Goal: Obtain resource: Download file/media

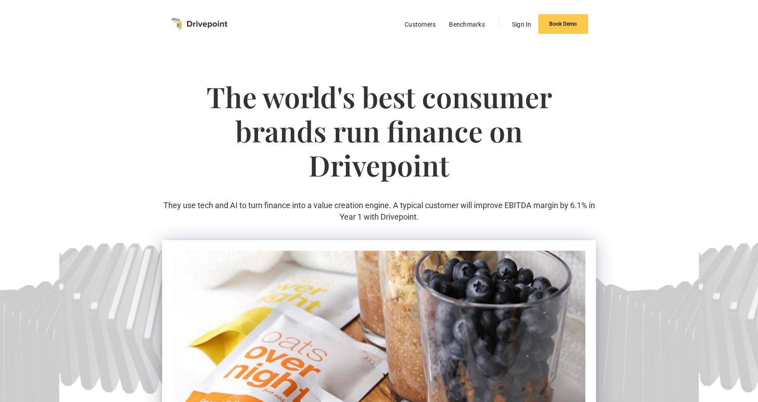
click at [206, 22] on img "home" at bounding box center [198, 24] width 57 height 12
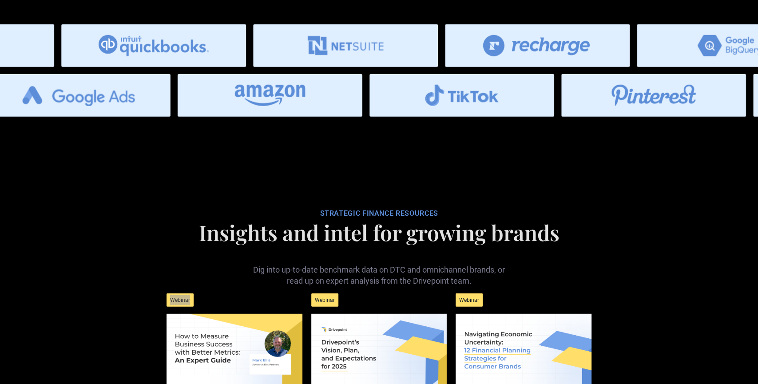
scroll to position [3692, 0]
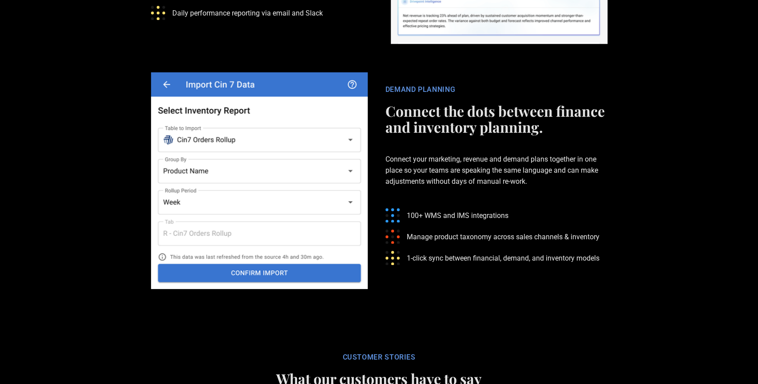
scroll to position [1893, 0]
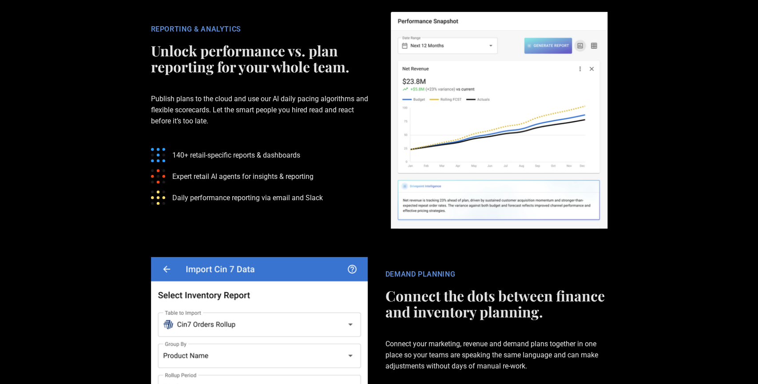
click at [695, 203] on section "REPORTING & ANALYTICS Unlock performance vs. plan reporting for your whole team…" at bounding box center [379, 120] width 758 height 245
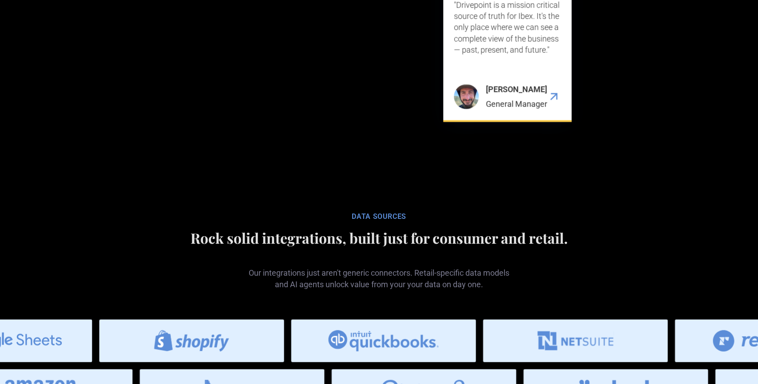
scroll to position [3694, 0]
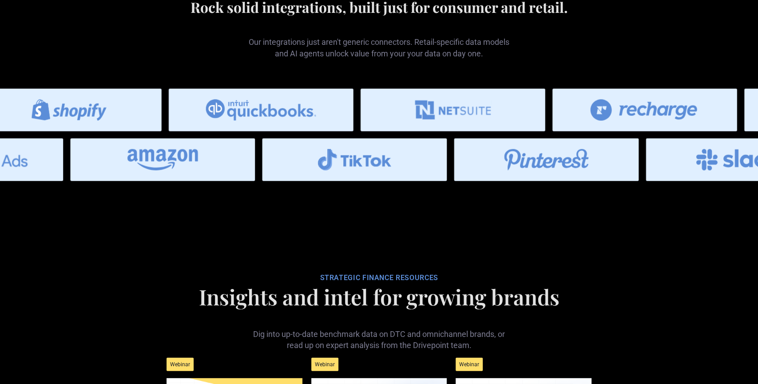
click at [256, 114] on img at bounding box center [261, 110] width 185 height 43
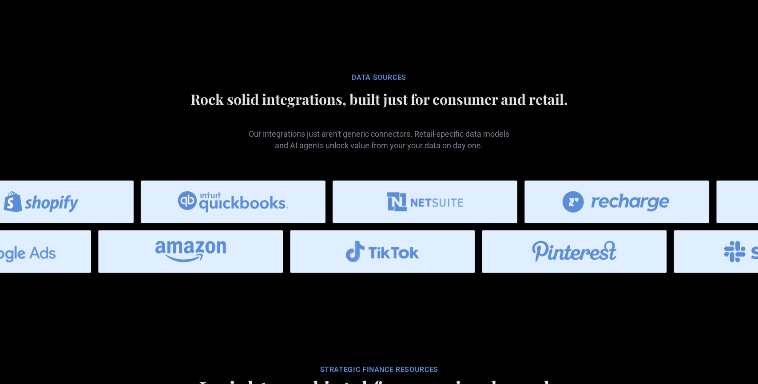
scroll to position [3602, 0]
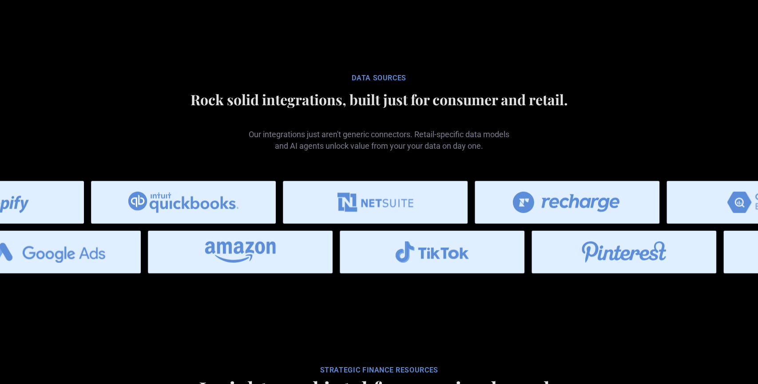
click at [386, 83] on div "Data SOURCES" at bounding box center [378, 78] width 433 height 9
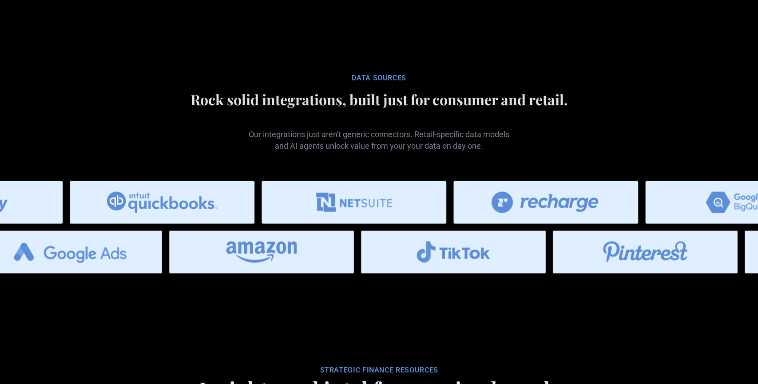
click at [527, 208] on img at bounding box center [545, 202] width 185 height 43
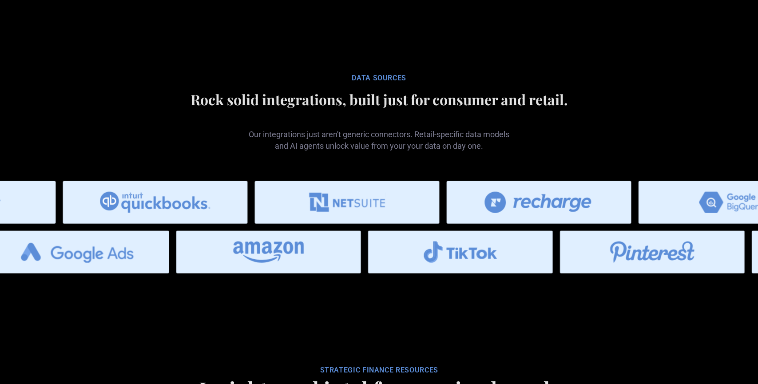
click at [527, 208] on img at bounding box center [538, 202] width 185 height 43
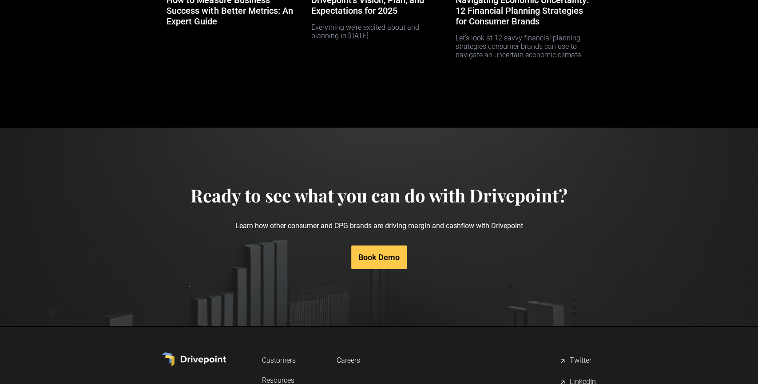
scroll to position [4248, 0]
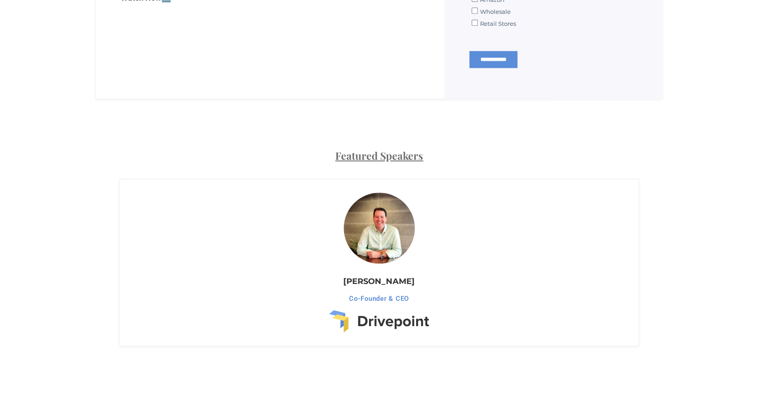
scroll to position [646, 0]
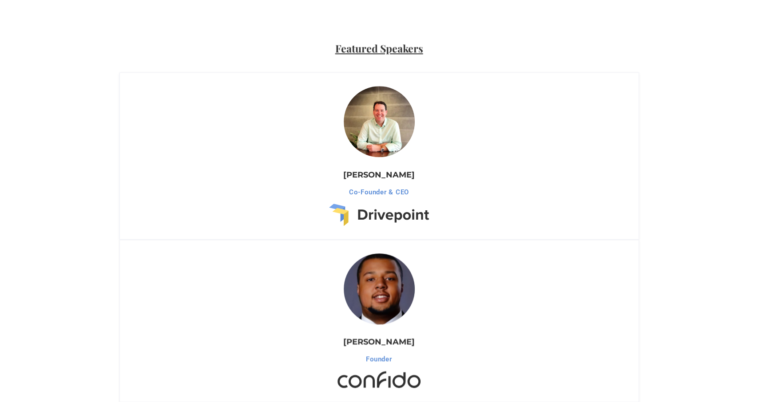
click at [368, 192] on div "Co-Founder & CEO" at bounding box center [379, 192] width 100 height 9
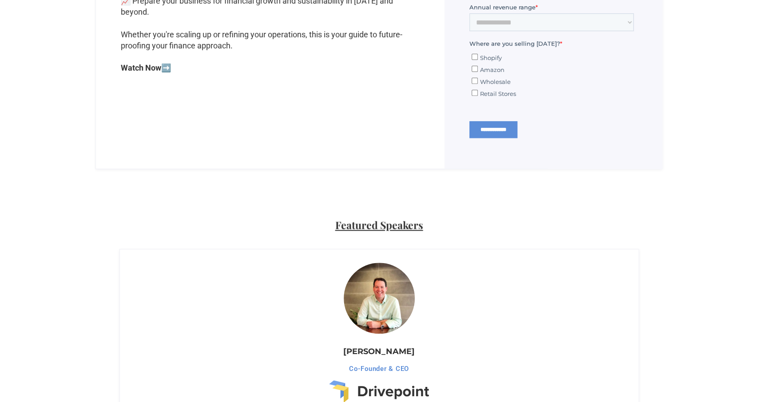
scroll to position [416, 0]
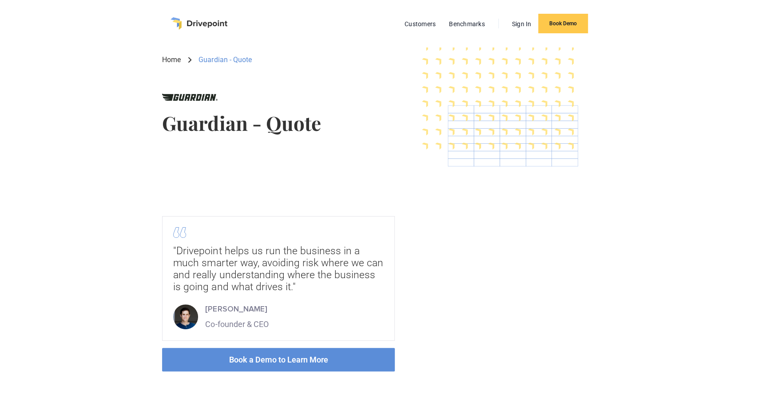
scroll to position [0, 0]
click at [440, 226] on div ""Drivepoint helps us run the business in a much smarter way, avoiding risk wher…" at bounding box center [378, 293] width 433 height 155
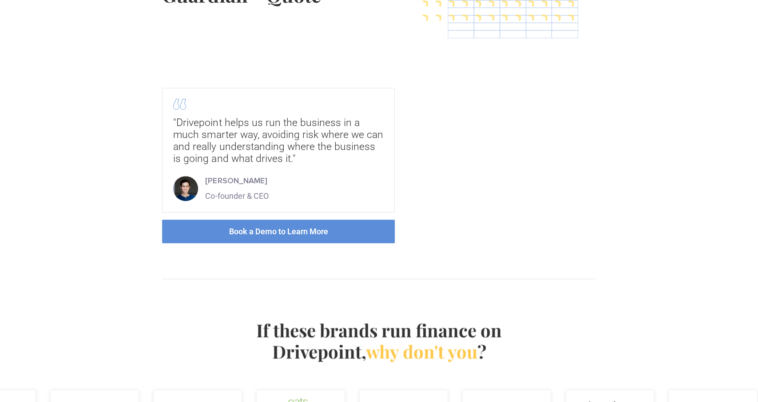
scroll to position [0, 0]
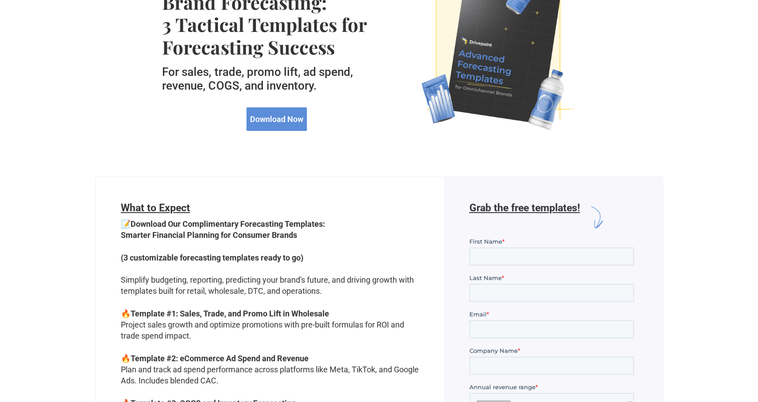
scroll to position [139, 0]
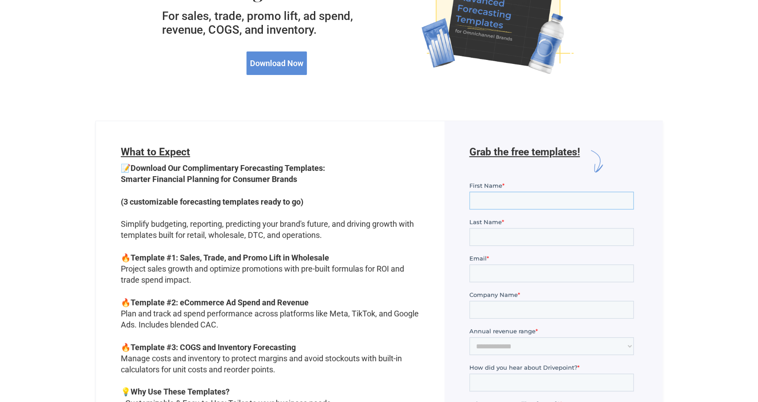
click at [531, 199] on input "First Name *" at bounding box center [551, 200] width 164 height 18
type input "***"
type input "*****"
type input "**********"
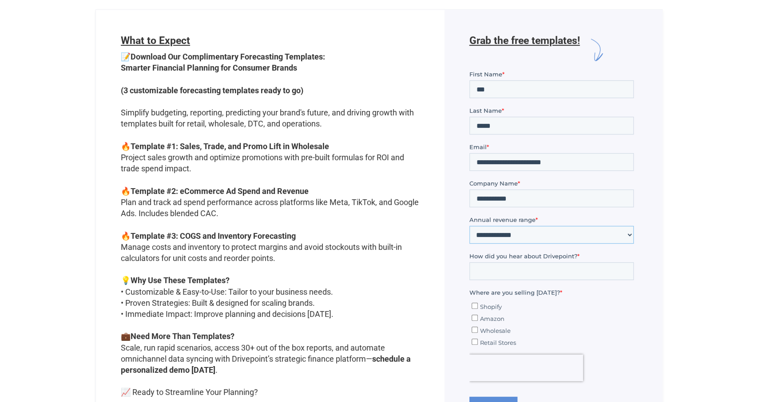
scroll to position [277, 0]
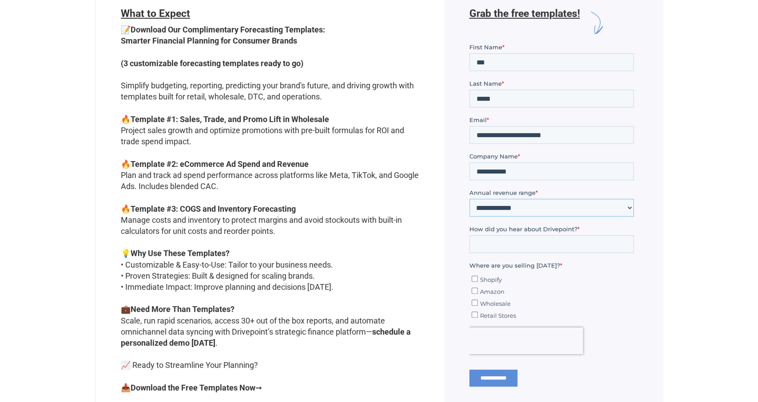
click at [469, 198] on select "**********" at bounding box center [551, 207] width 164 height 18
select select "******"
click option "******" at bounding box center [469, 42] width 0 height 0
click at [525, 242] on input "How did you hear about Drivepoint? *" at bounding box center [551, 244] width 164 height 18
click at [488, 317] on span "Retail Stores" at bounding box center [498, 315] width 36 height 7
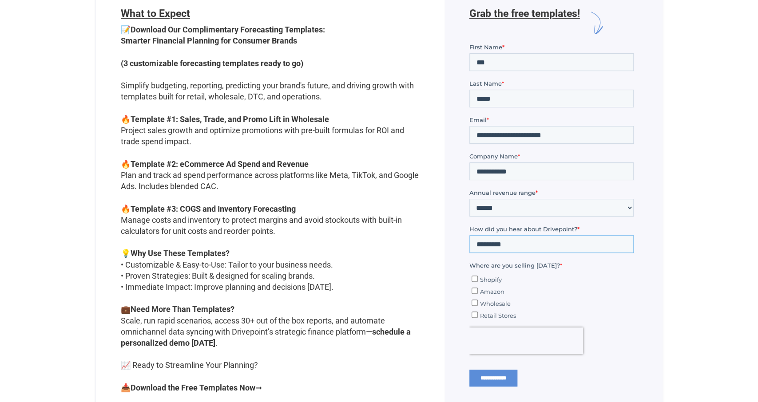
click at [505, 246] on input "*********" at bounding box center [551, 244] width 164 height 18
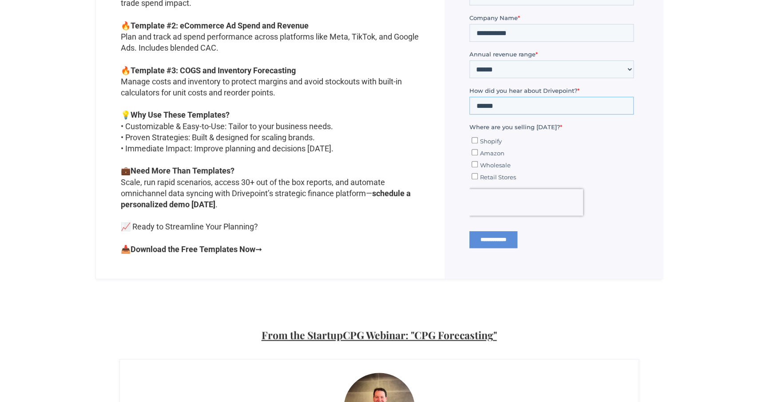
type input "******"
click at [508, 239] on input "**********" at bounding box center [493, 239] width 48 height 17
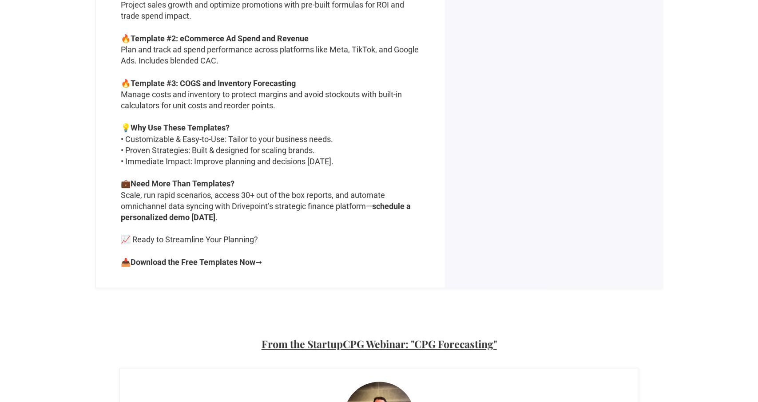
scroll to position [554, 0]
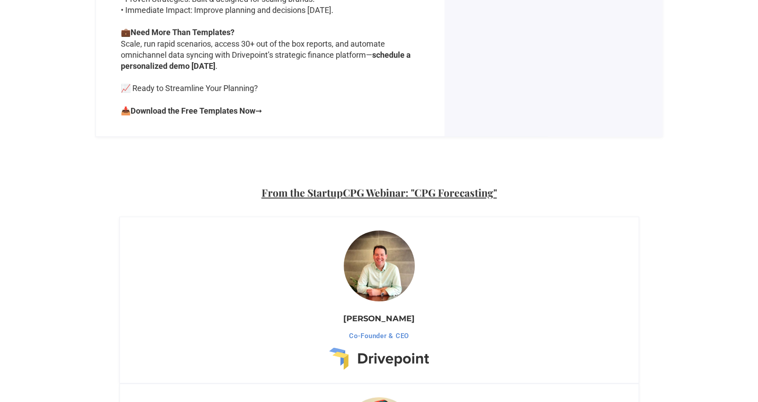
click at [242, 109] on strong "Download the Free Templates Now" at bounding box center [193, 110] width 125 height 9
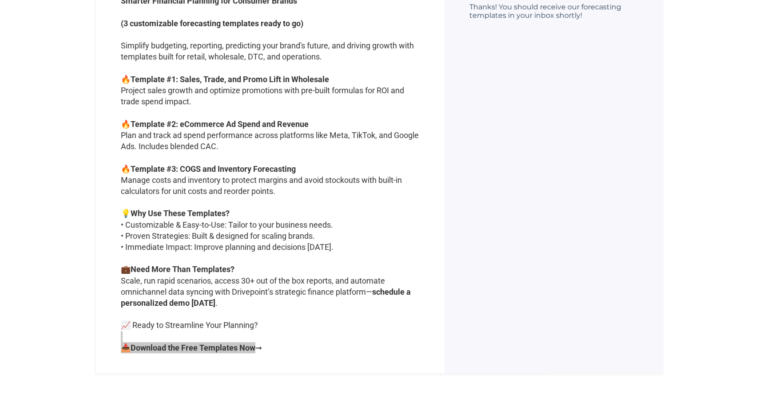
scroll to position [323, 0]
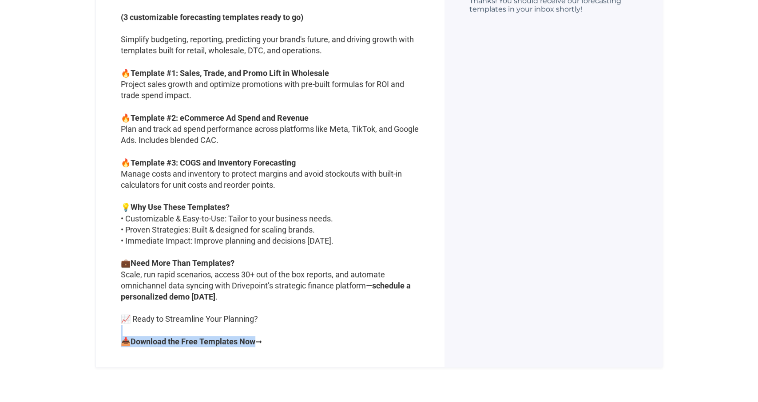
click at [241, 345] on strong "Download the Free Templates Now" at bounding box center [193, 341] width 125 height 9
click at [265, 347] on p "📝 Download Our Complimentary Forecasting Templates: Smarter Financial Planning …" at bounding box center [270, 169] width 299 height 383
click at [263, 341] on p "📝 Download Our Complimentary Forecasting Templates: Smarter Financial Planning …" at bounding box center [270, 169] width 299 height 383
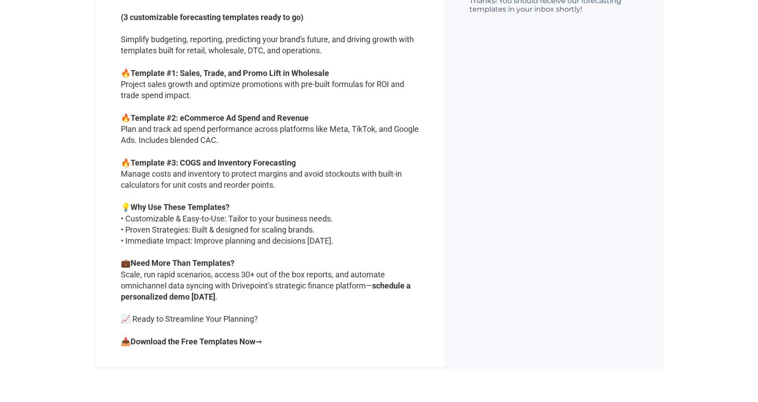
click at [263, 341] on p "📝 Download Our Complimentary Forecasting Templates: Smarter Financial Planning …" at bounding box center [270, 169] width 299 height 383
click at [277, 341] on p "📝 Download Our Complimentary Forecasting Templates: Smarter Financial Planning …" at bounding box center [270, 169] width 299 height 383
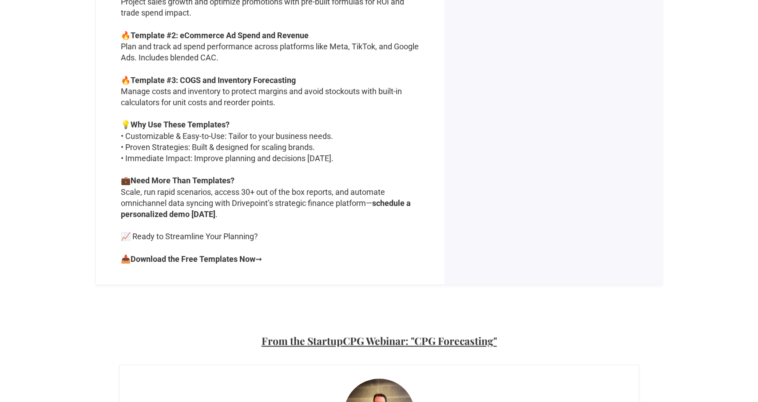
scroll to position [416, 0]
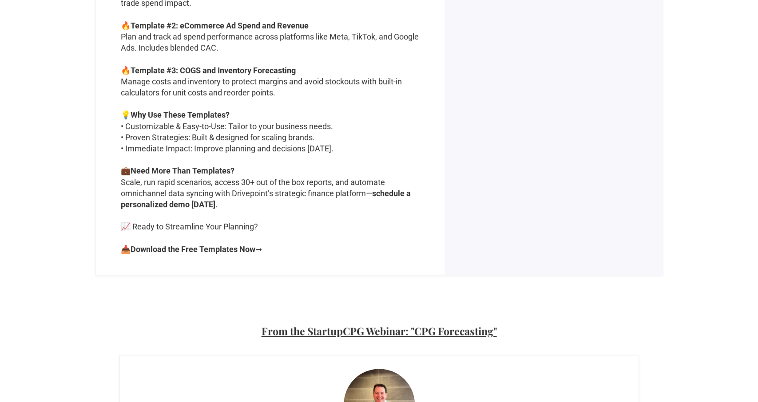
click at [200, 246] on strong "Download the Free Templates Now" at bounding box center [193, 249] width 125 height 9
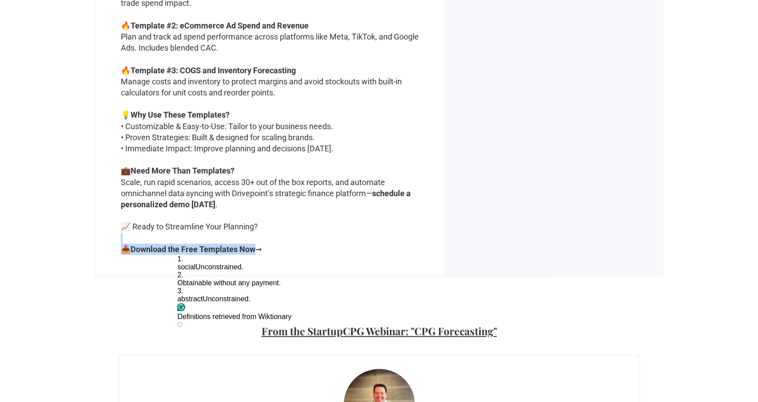
click at [200, 246] on strong "Download the Free Templates Now" at bounding box center [193, 249] width 125 height 9
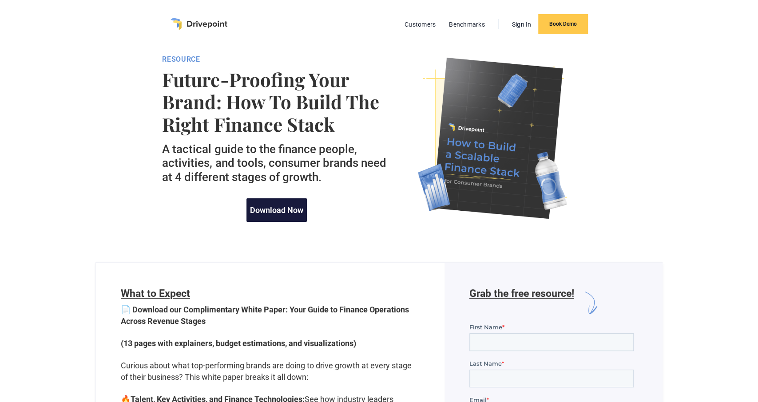
click at [268, 216] on link "Download Now" at bounding box center [276, 210] width 60 height 24
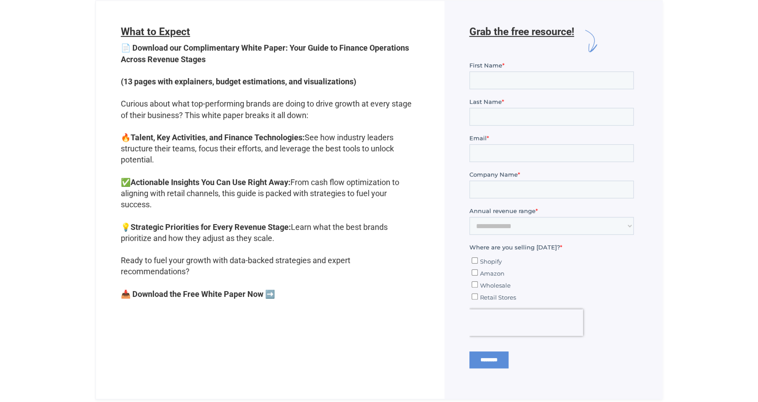
scroll to position [262, 0]
click at [535, 83] on input "First Name *" at bounding box center [551, 80] width 164 height 18
type input "******"
click at [527, 114] on input "Last Name *" at bounding box center [551, 116] width 164 height 18
type input "******"
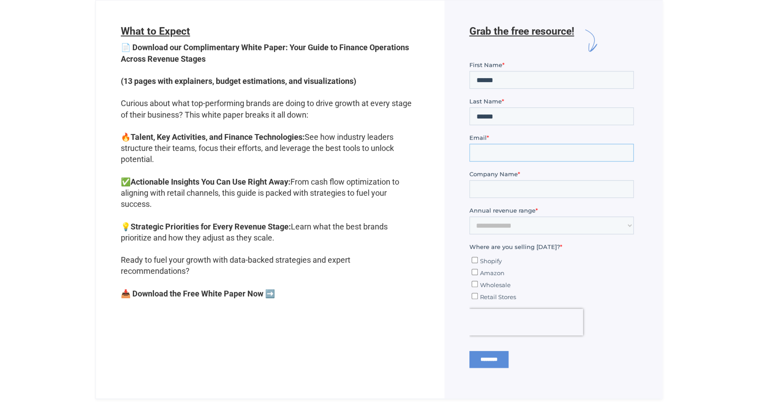
click at [519, 150] on input "Email *" at bounding box center [551, 152] width 164 height 18
type input "**********"
click at [517, 195] on input "Company Name *" at bounding box center [551, 189] width 164 height 18
type input "***"
click at [469, 216] on select "**********" at bounding box center [551, 225] width 164 height 18
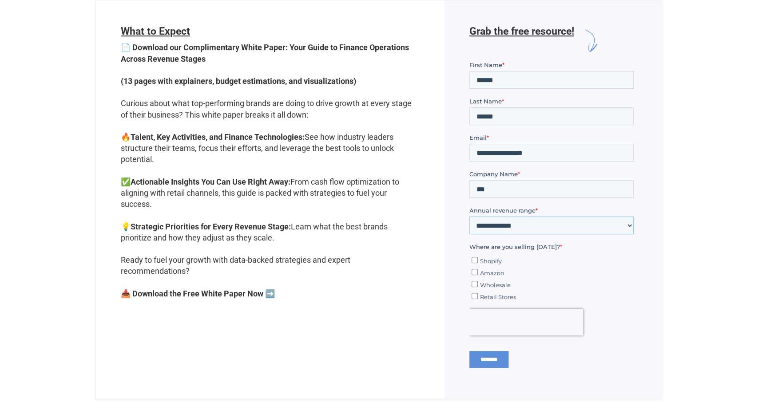
select select "*****"
click option "*****" at bounding box center [469, 60] width 0 height 0
click at [488, 360] on input "********" at bounding box center [488, 359] width 39 height 17
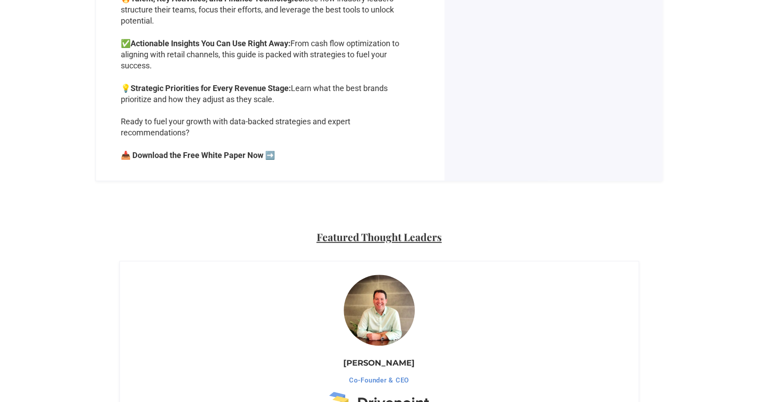
scroll to position [170, 0]
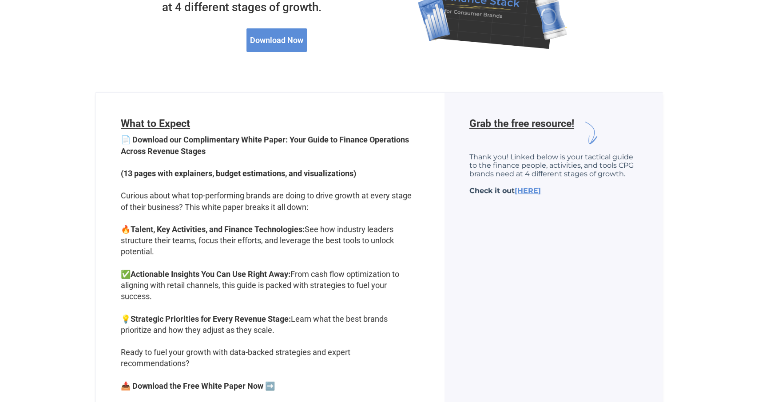
click at [557, 178] on p "Thank you! Linked below is your tactical guide to the finance people, activitie…" at bounding box center [553, 173] width 168 height 42
drag, startPoint x: 590, startPoint y: 137, endPoint x: 587, endPoint y: 150, distance: 13.2
click at [590, 138] on img at bounding box center [589, 133] width 31 height 31
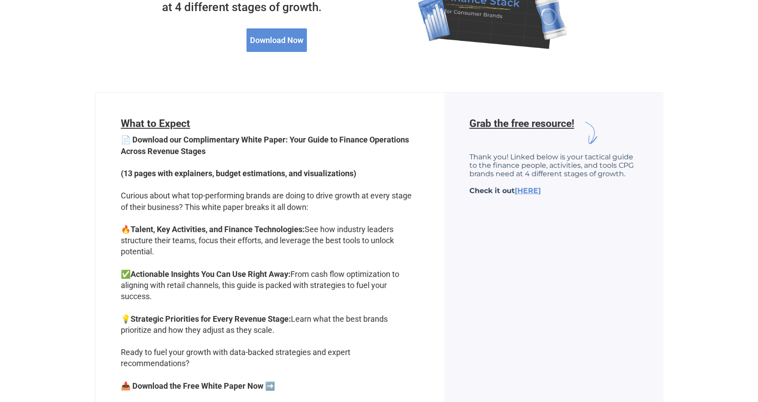
drag, startPoint x: 554, startPoint y: 230, endPoint x: 551, endPoint y: 280, distance: 50.7
click at [554, 230] on div "Grab the free resource!" at bounding box center [553, 252] width 218 height 319
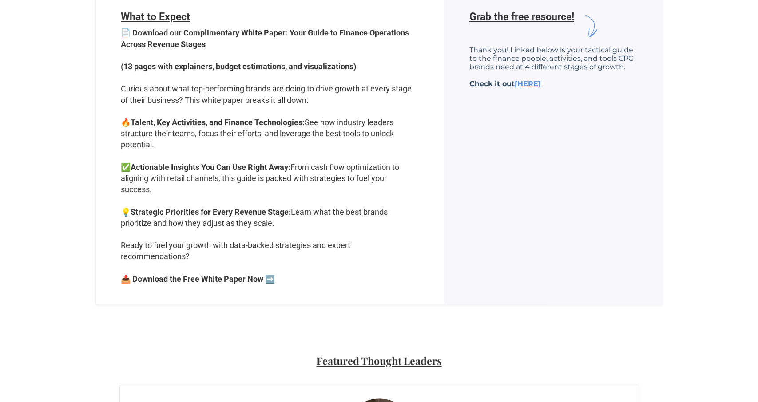
scroll to position [260, 0]
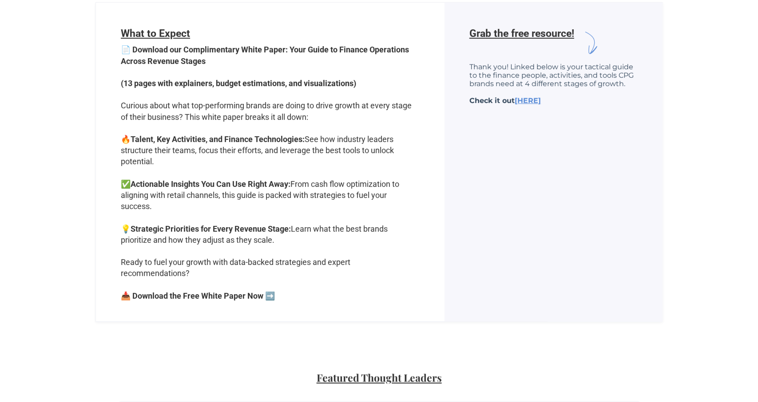
click at [229, 295] on strong "📥 Download the Free White Paper Now ➡️" at bounding box center [198, 295] width 154 height 9
click at [125, 294] on strong "📥 Download the Free White Paper Now ➡️" at bounding box center [198, 295] width 154 height 9
click at [126, 294] on strong "📥 Download the Free White Paper Now ➡️" at bounding box center [198, 295] width 154 height 9
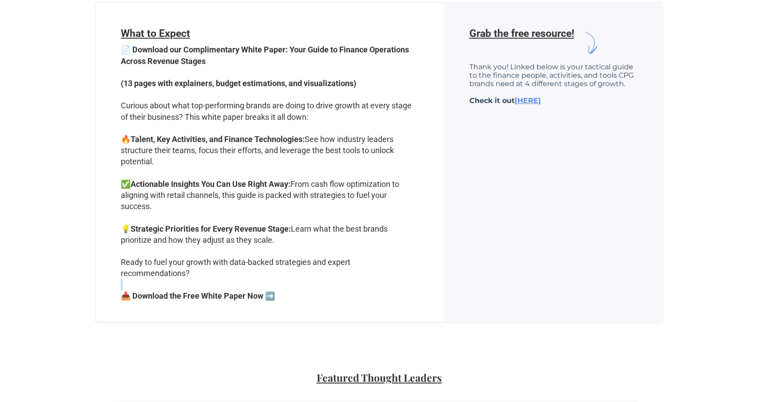
click at [126, 294] on strong "📥 Download the Free White Paper Now ➡️" at bounding box center [198, 295] width 154 height 9
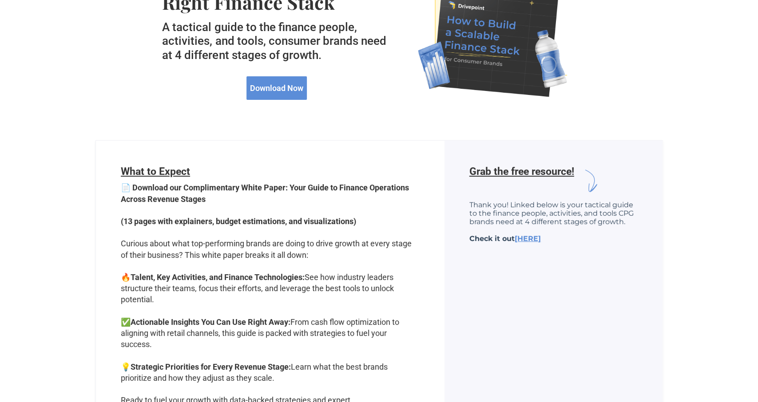
scroll to position [122, 0]
click at [291, 92] on link "Download Now" at bounding box center [276, 89] width 60 height 24
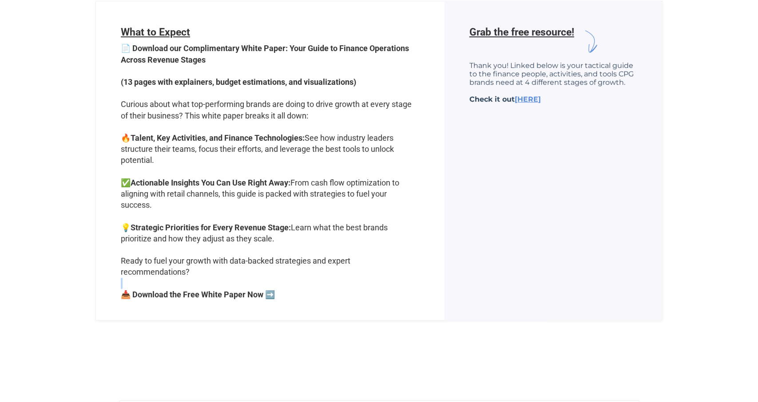
scroll to position [262, 0]
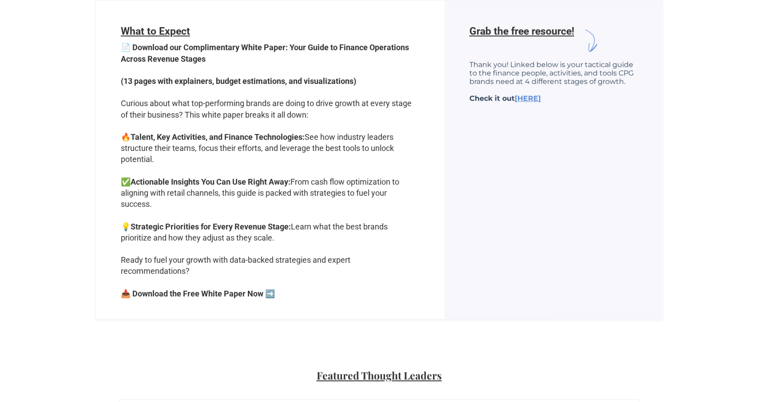
click at [271, 293] on strong "📥 Download the Free White Paper Now ➡️" at bounding box center [198, 293] width 154 height 9
drag, startPoint x: 271, startPoint y: 293, endPoint x: 172, endPoint y: 288, distance: 99.6
click at [270, 292] on strong "📥 Download the Free White Paper Now ➡️" at bounding box center [198, 293] width 154 height 9
click at [135, 286] on p "📄 Download our Complimentary White Paper: Your Guide to Finance Operations Acro…" at bounding box center [270, 177] width 299 height 271
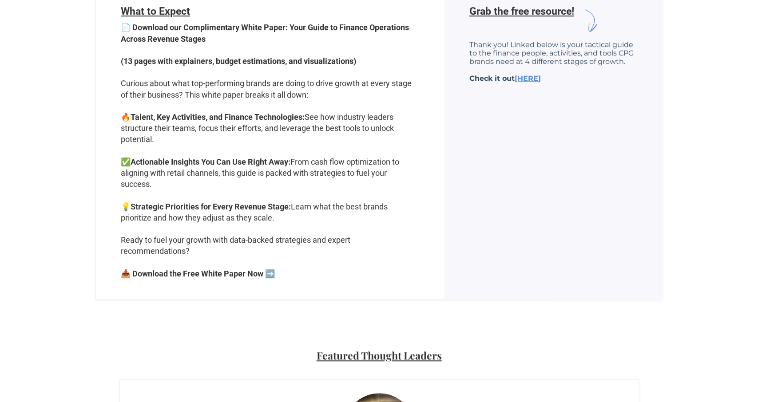
scroll to position [309, 0]
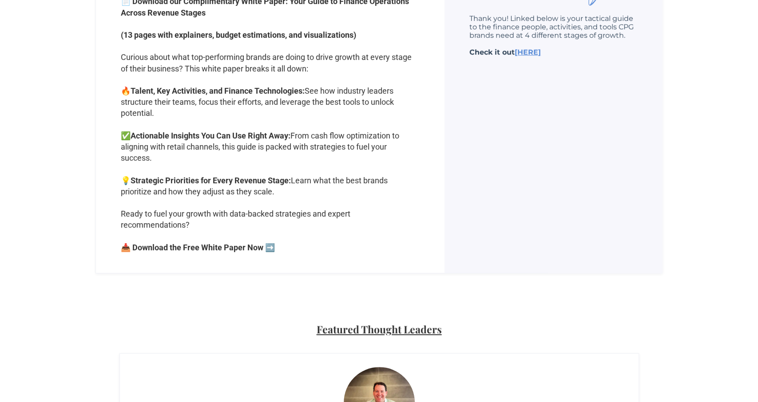
click at [396, 330] on h2 "Featured Thought Leaders" at bounding box center [379, 331] width 255 height 20
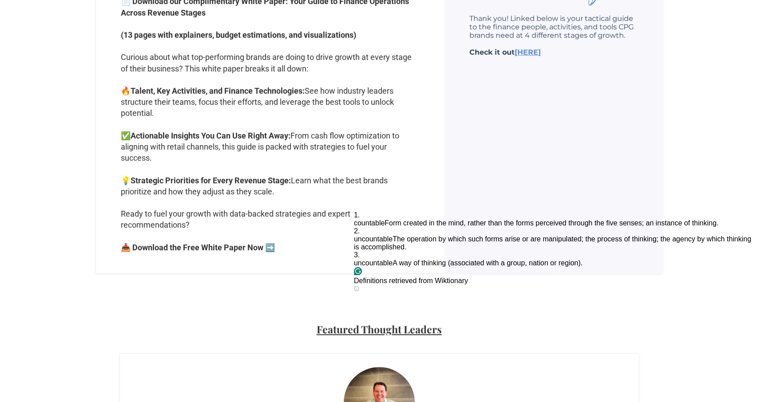
scroll to position [124, 0]
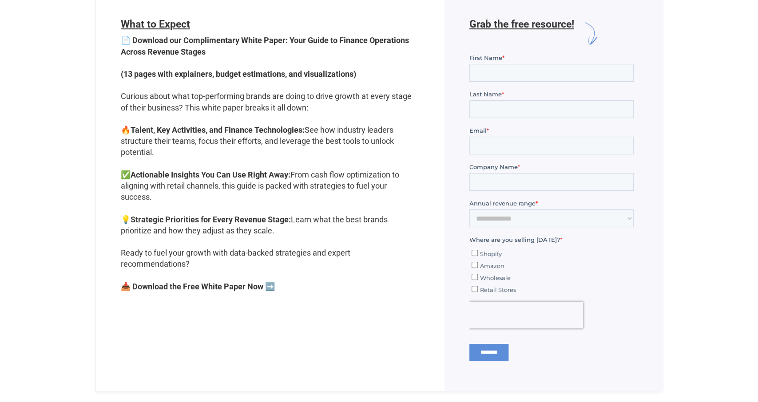
scroll to position [170, 0]
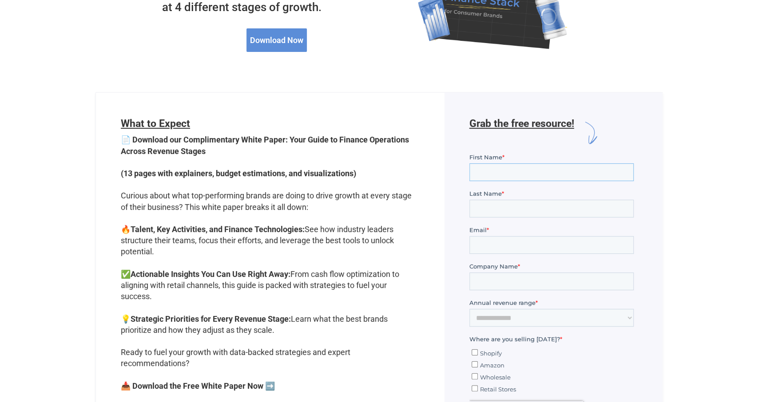
click at [515, 177] on input "First Name *" at bounding box center [551, 172] width 164 height 18
type input "*****"
type input "********"
type input "**********"
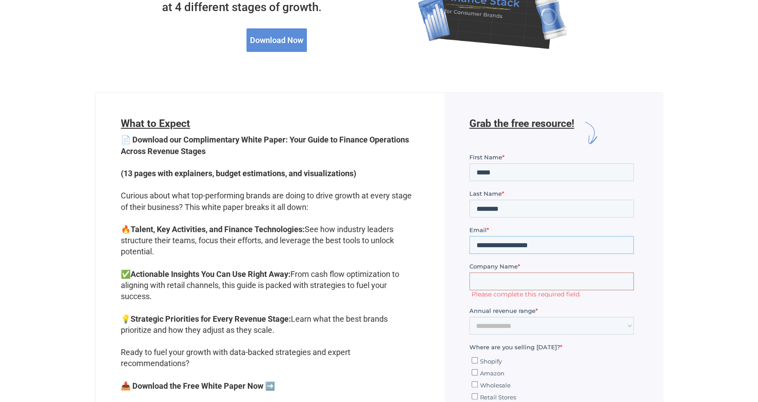
click at [501, 246] on input "**********" at bounding box center [551, 245] width 164 height 18
type input "**********"
click at [511, 280] on input "Company Name *" at bounding box center [551, 281] width 164 height 18
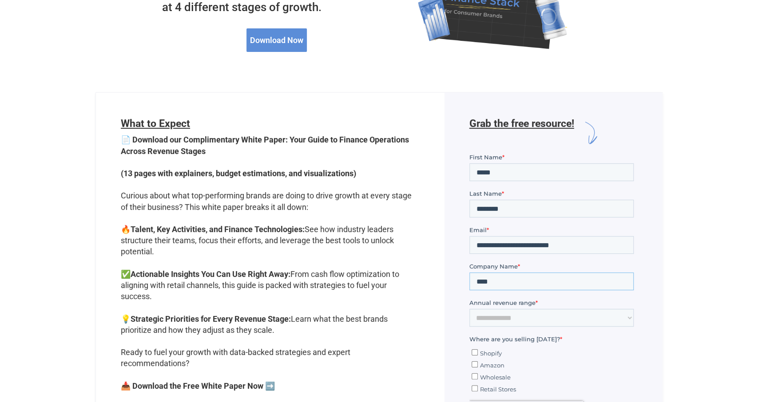
type input "****"
click at [469, 309] on select "**********" at bounding box center [551, 318] width 164 height 18
select select "*****"
click option "*****" at bounding box center [469, 152] width 0 height 0
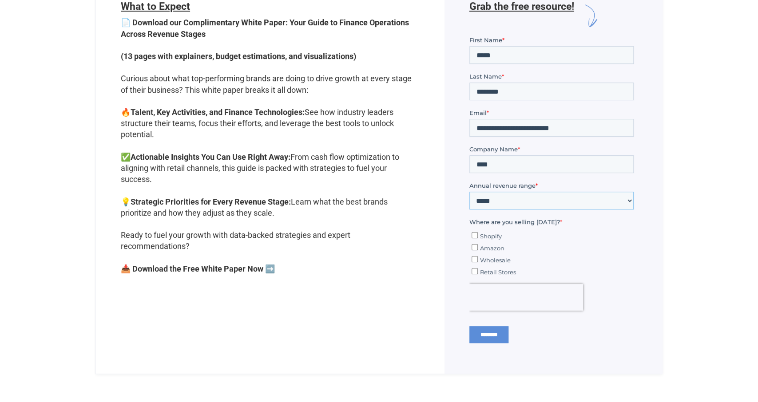
scroll to position [309, 0]
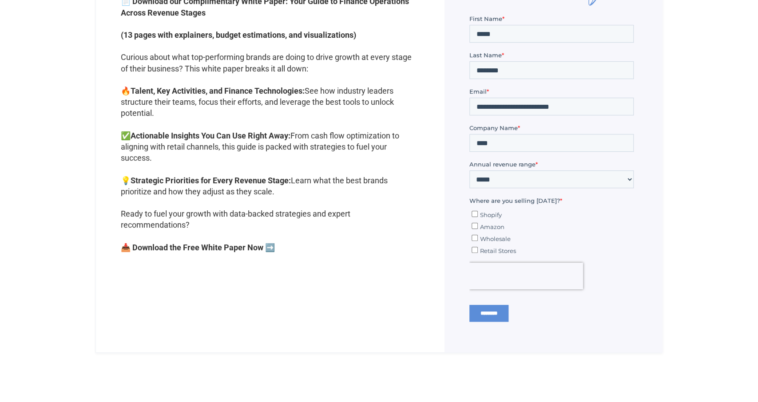
click at [495, 214] on span "Shopify" at bounding box center [491, 214] width 22 height 7
click at [490, 225] on span "Amazon" at bounding box center [492, 226] width 24 height 7
click at [490, 235] on span "Wholesale" at bounding box center [495, 238] width 31 height 7
click at [504, 313] on input "********" at bounding box center [488, 313] width 39 height 17
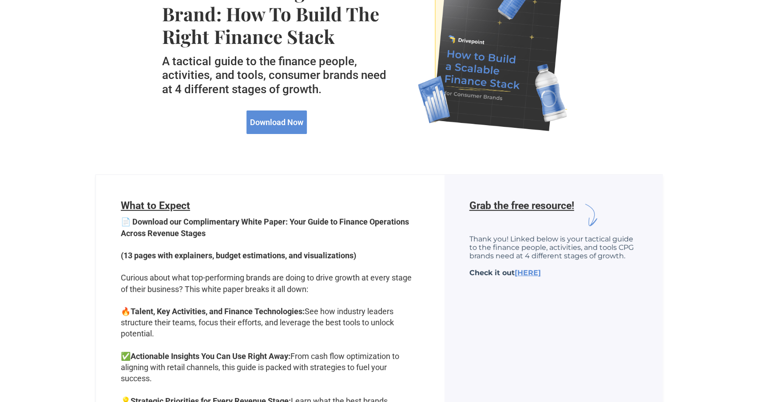
scroll to position [139, 0]
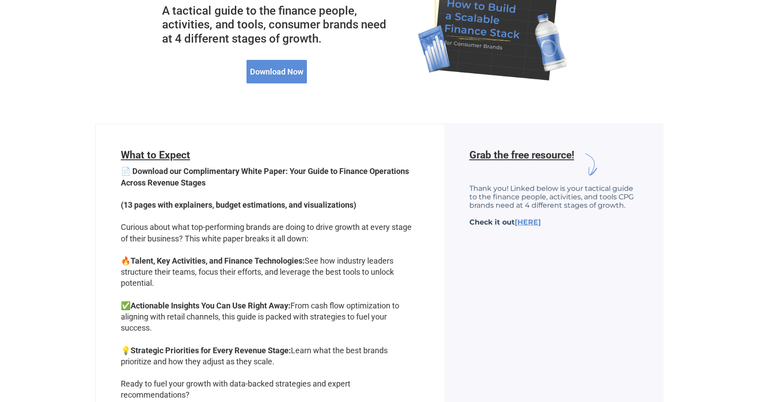
click at [514, 155] on h6 "Grab the free resource!" at bounding box center [521, 164] width 105 height 31
click at [548, 249] on div "Grab the free resource!" at bounding box center [553, 283] width 218 height 319
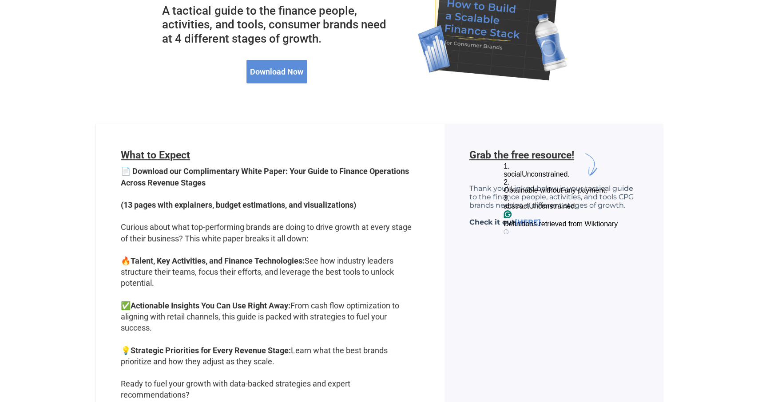
click at [559, 282] on div "Grab the free resource!" at bounding box center [553, 283] width 218 height 319
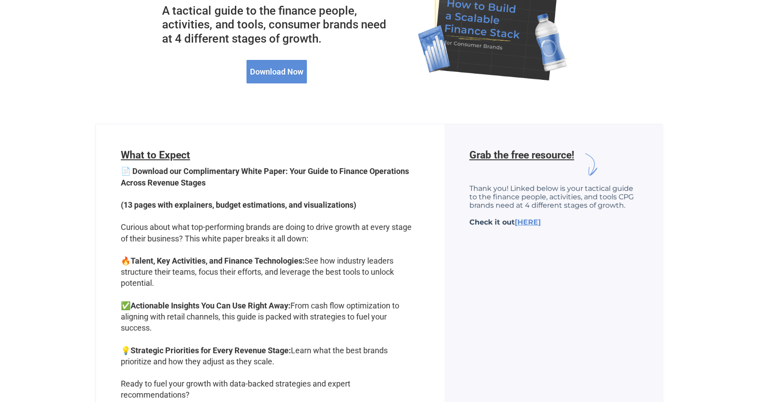
click at [514, 198] on p "Thank you! Linked below is your tactical guide to the finance people, activitie…" at bounding box center [553, 205] width 168 height 42
drag, startPoint x: 528, startPoint y: 219, endPoint x: 547, endPoint y: 224, distance: 19.2
click at [529, 220] on p "Thank you! Linked below is your tactical guide to the finance people, activitie…" at bounding box center [553, 205] width 168 height 42
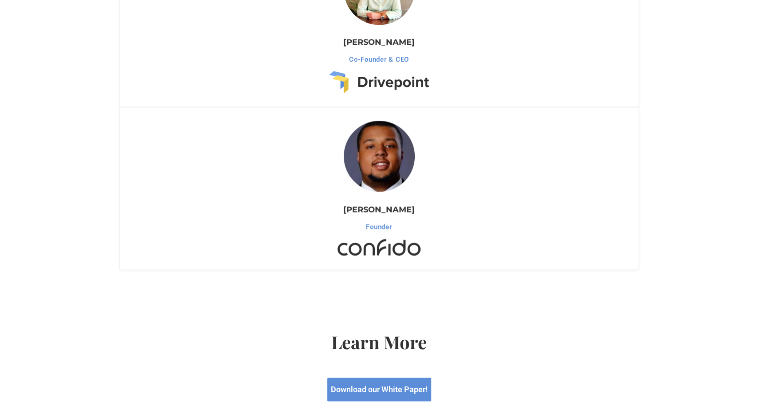
scroll to position [953, 0]
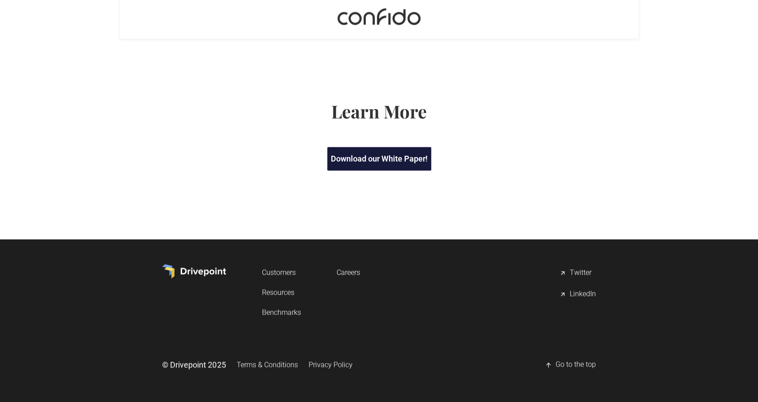
click at [398, 157] on link "Download our White Paper!" at bounding box center [379, 159] width 104 height 24
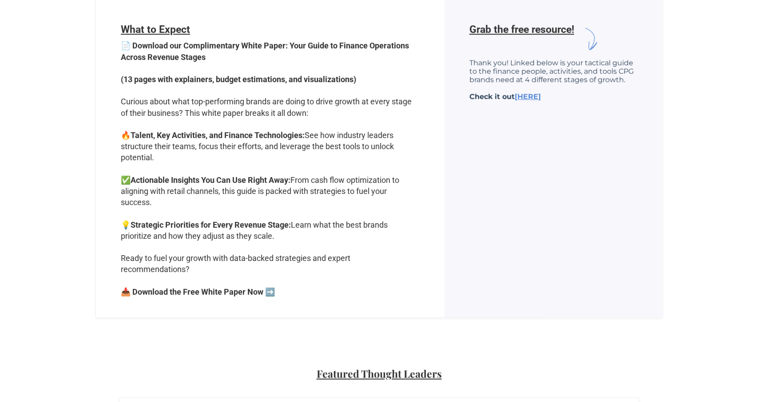
scroll to position [262, 0]
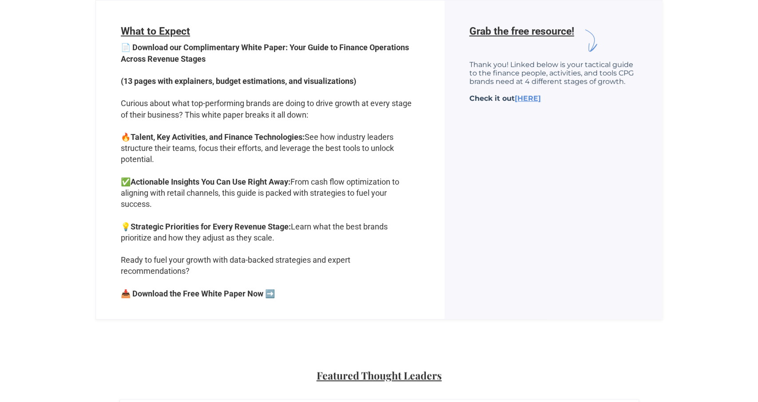
click at [217, 292] on strong "📥 Download the Free White Paper Now ➡️" at bounding box center [198, 293] width 154 height 9
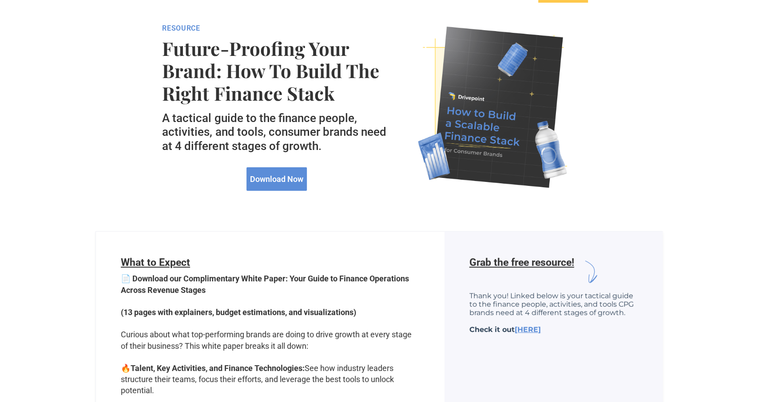
scroll to position [92, 0]
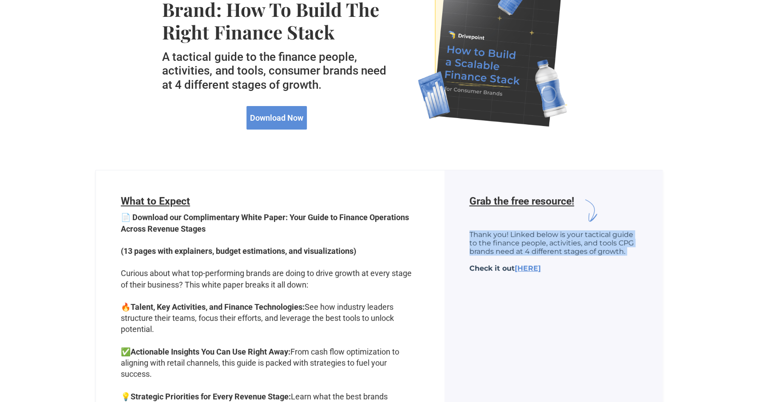
drag, startPoint x: 470, startPoint y: 240, endPoint x: 634, endPoint y: 263, distance: 165.1
click at [634, 263] on p "Thank you! Linked below is your tactical guide to the finance people, activitie…" at bounding box center [553, 251] width 168 height 42
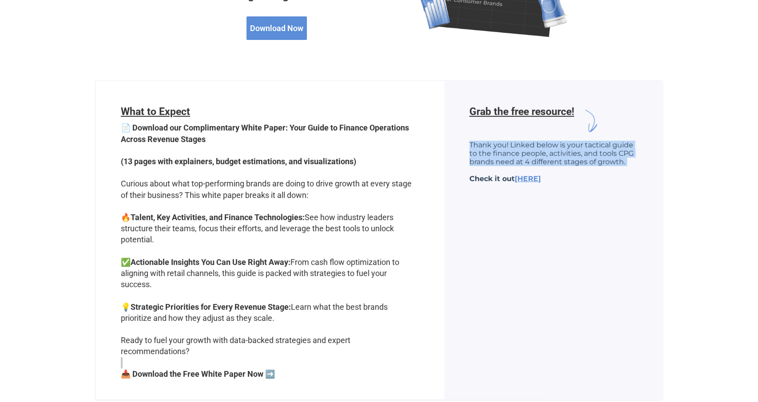
scroll to position [416, 0]
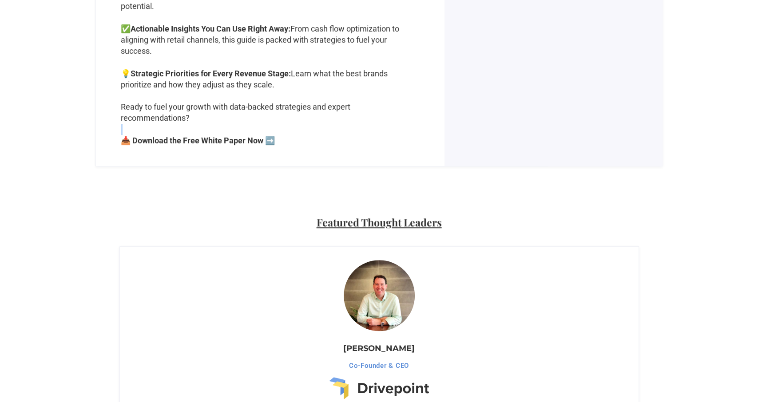
click at [254, 136] on strong "📥 Download the Free White Paper Now ➡️" at bounding box center [198, 140] width 154 height 9
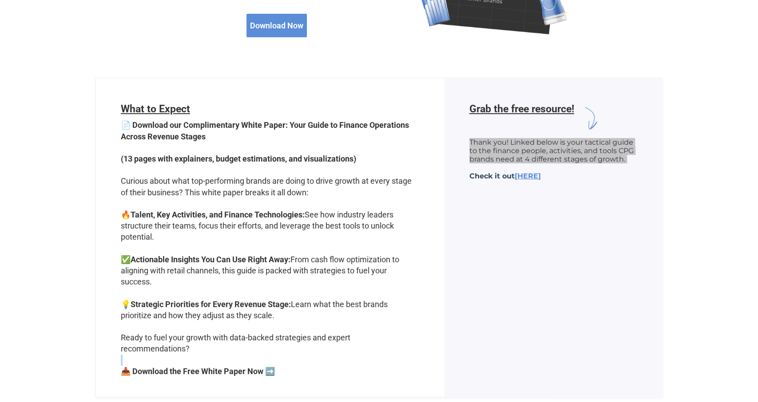
scroll to position [0, 0]
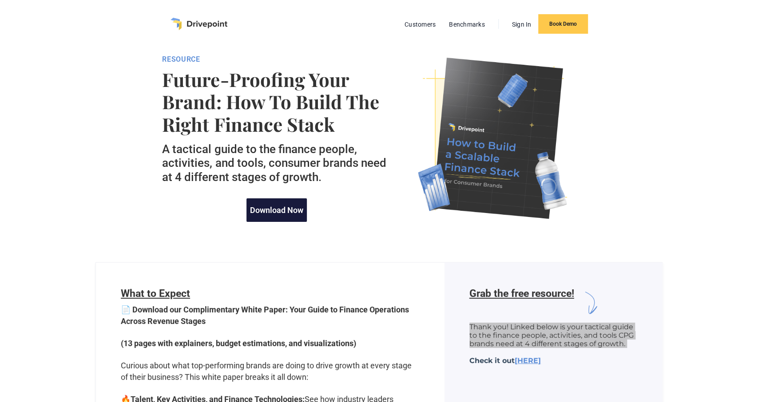
click at [301, 216] on link "Download Now" at bounding box center [276, 210] width 60 height 24
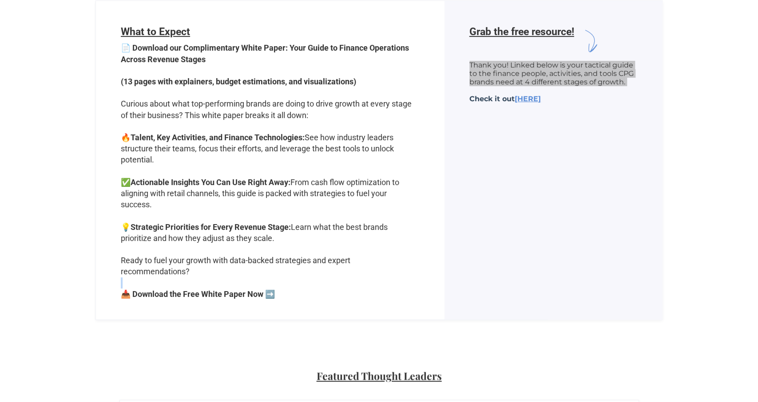
scroll to position [262, 0]
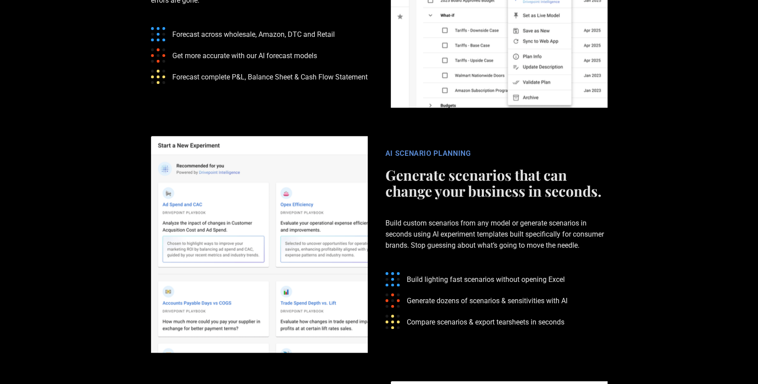
scroll to position [1339, 0]
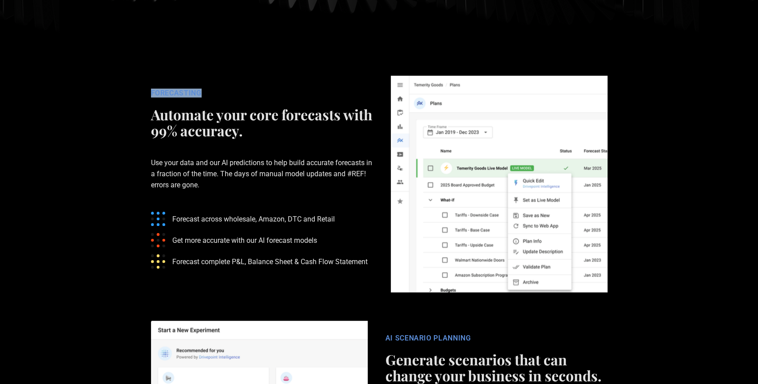
drag, startPoint x: 204, startPoint y: 94, endPoint x: 129, endPoint y: 91, distance: 75.1
click at [129, 91] on section "FORECASTING Automate your core forecasts with 99% accuracy. Use your data and o…" at bounding box center [379, 184] width 758 height 245
copy div "FORECASTING"
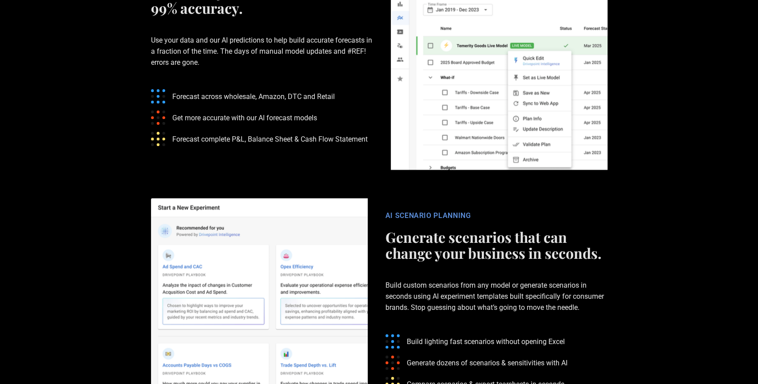
scroll to position [1570, 0]
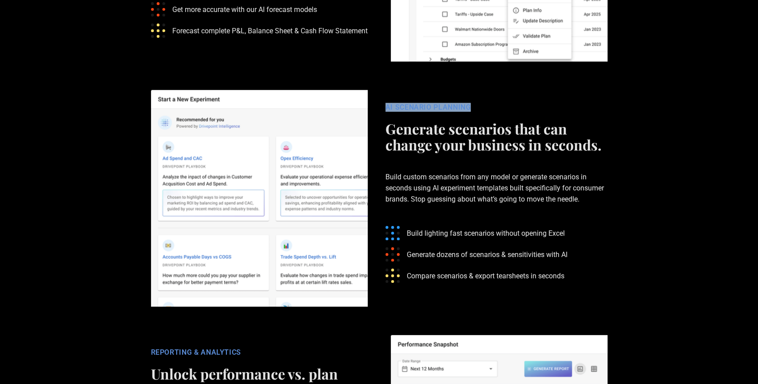
drag, startPoint x: 471, startPoint y: 104, endPoint x: 386, endPoint y: 107, distance: 84.8
click at [386, 107] on div "AI SCENARIO PLANNING" at bounding box center [496, 107] width 222 height 9
copy div "AI SCENARIO PLANNING"
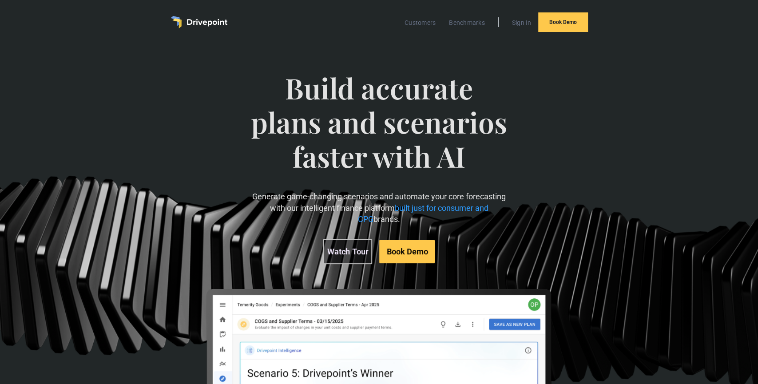
scroll to position [0, 0]
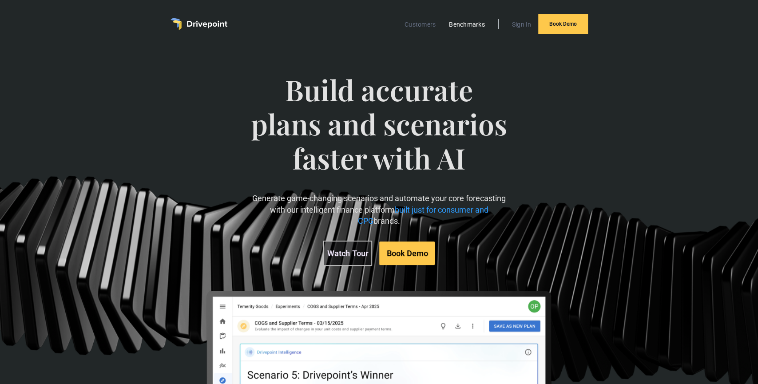
click at [479, 28] on link "Benchmarks" at bounding box center [466, 25] width 45 height 12
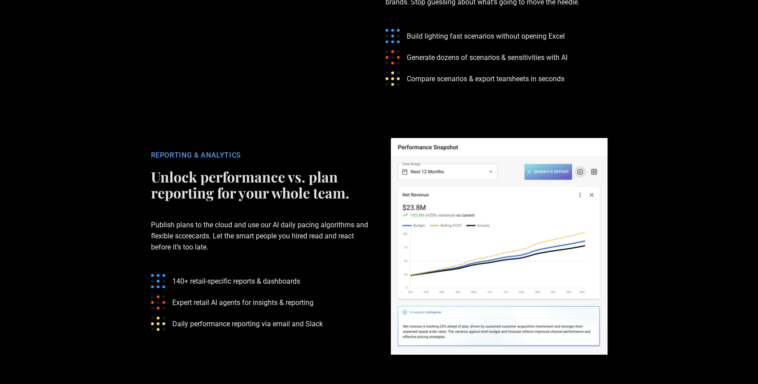
scroll to position [1366, 0]
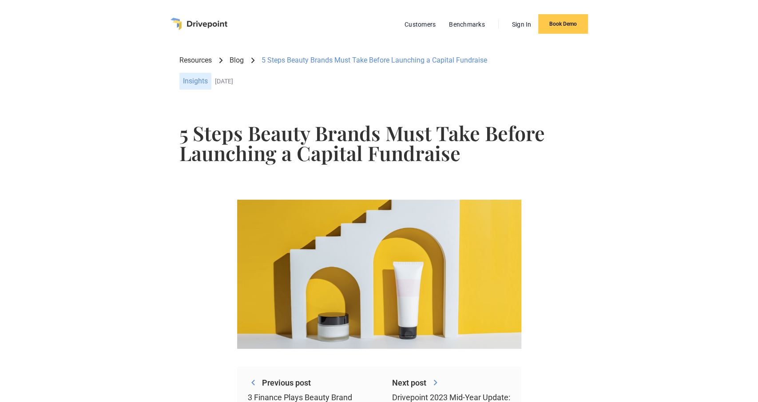
click at [202, 62] on link "Resources" at bounding box center [195, 61] width 32 height 10
click at [233, 61] on link "Blog" at bounding box center [237, 61] width 14 height 10
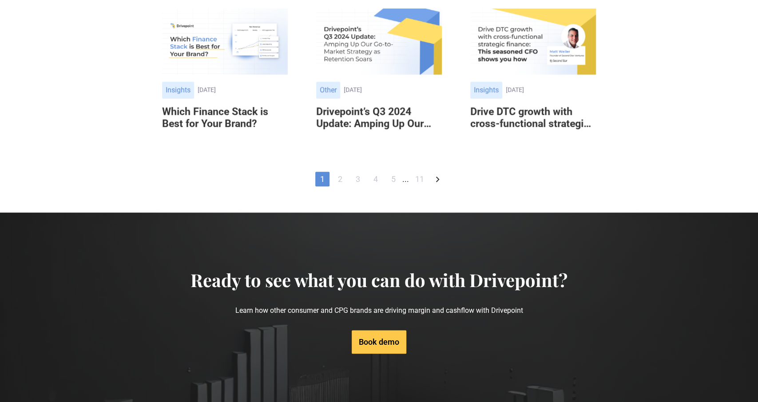
scroll to position [600, 0]
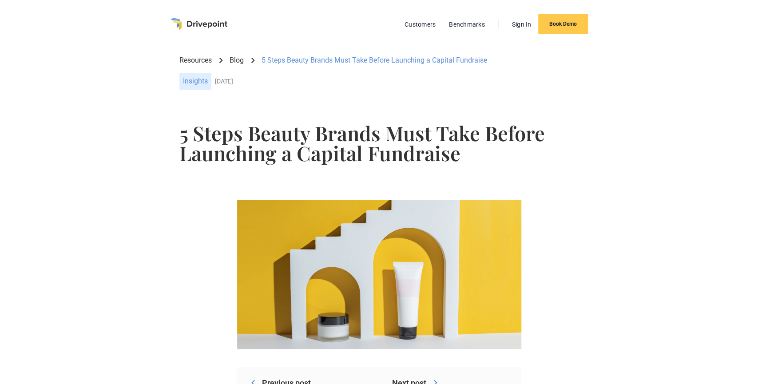
scroll to position [1622, 0]
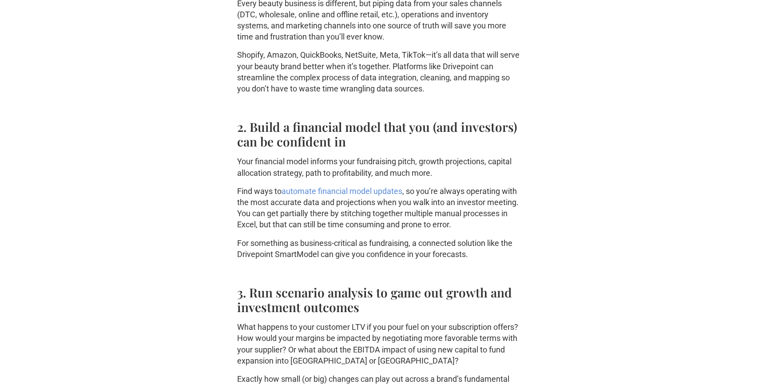
drag, startPoint x: 422, startPoint y: 235, endPoint x: 373, endPoint y: 206, distance: 57.2
click at [421, 235] on div "You’re at the helm of a rapidly growing consumer beauty or wellness brand. Your…" at bounding box center [379, 1] width 284 height 2352
click at [368, 192] on link "automate financial model updates" at bounding box center [342, 190] width 121 height 9
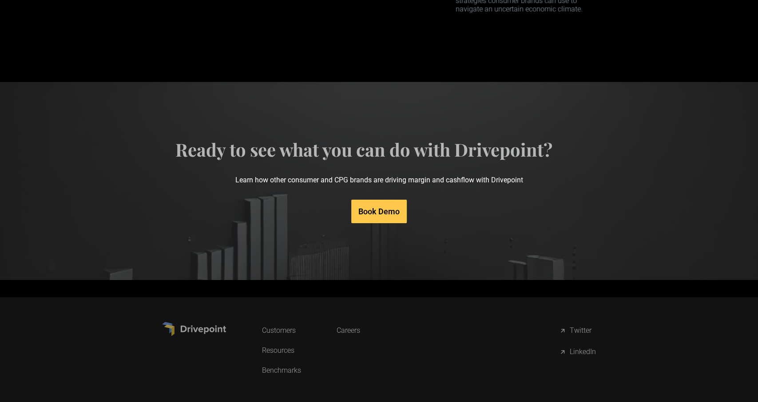
scroll to position [4255, 0]
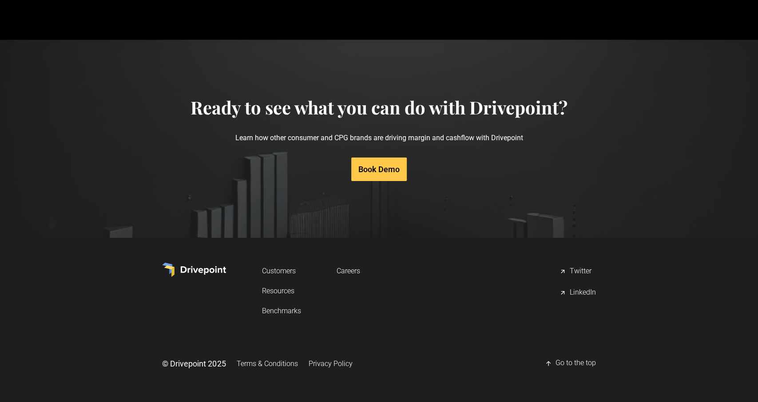
click at [291, 289] on link "Resources" at bounding box center [281, 291] width 39 height 16
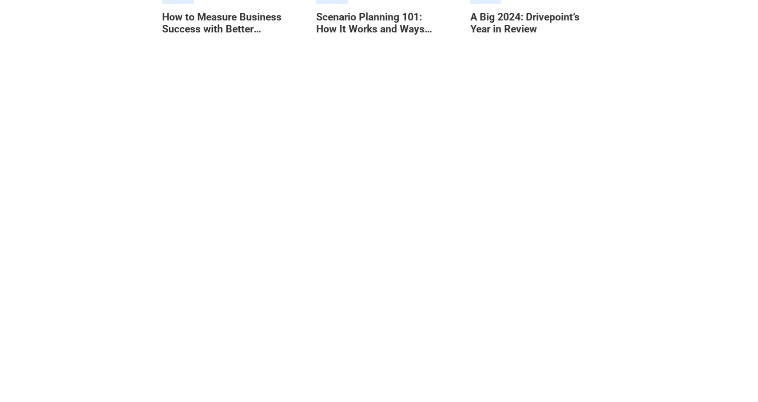
scroll to position [369, 0]
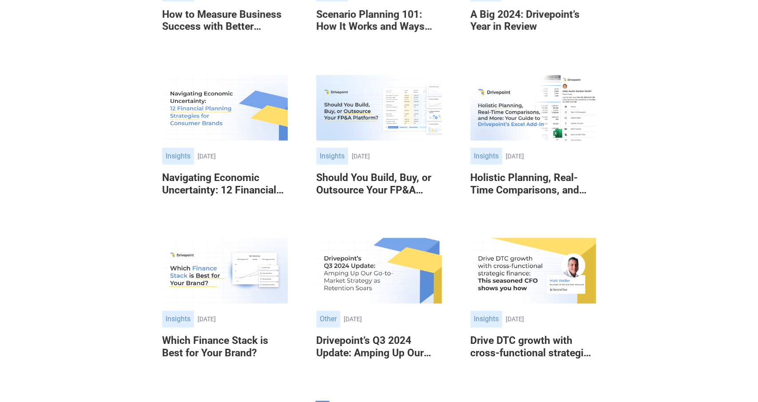
click at [256, 190] on h6 "Navigating Economic Uncertainty: 12 Financial Planning Strategies for Consumer …" at bounding box center [225, 184] width 126 height 24
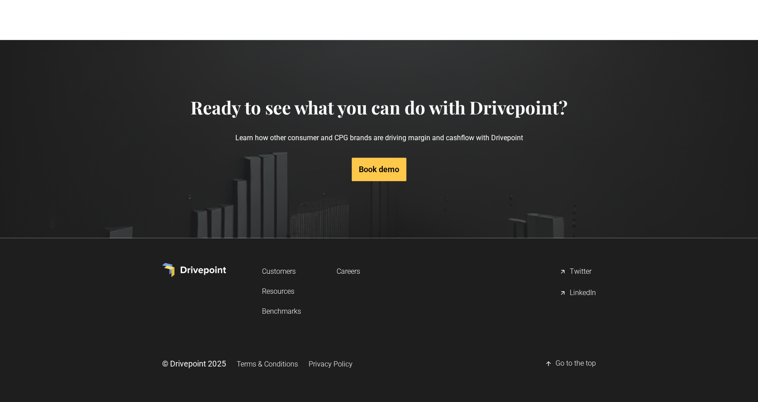
scroll to position [5293, 0]
drag, startPoint x: 119, startPoint y: 265, endPoint x: 668, endPoint y: 344, distance: 554.0
click at [668, 344] on div "Customers Resources Benchmarks Careers Twitter LinkedIn © Drivepoint 2025 Terms…" at bounding box center [379, 320] width 758 height 129
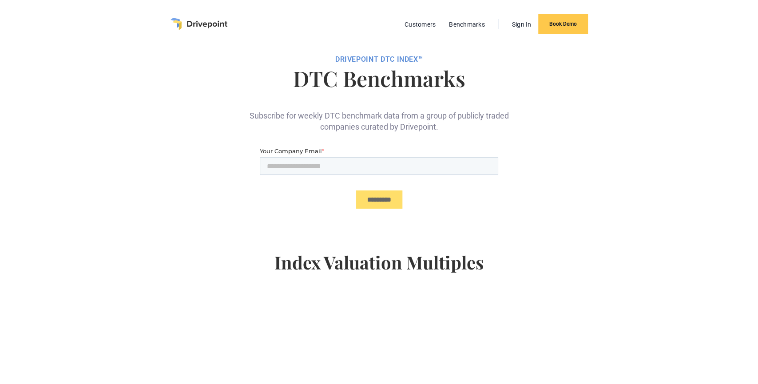
click at [214, 15] on div "Customers Benchmarks Sign In Book Demo" at bounding box center [378, 24] width 417 height 20
click at [214, 22] on img "home" at bounding box center [198, 24] width 57 height 12
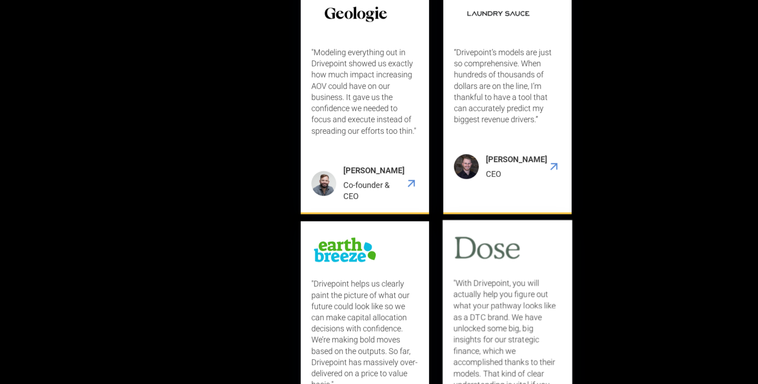
scroll to position [2703, 0]
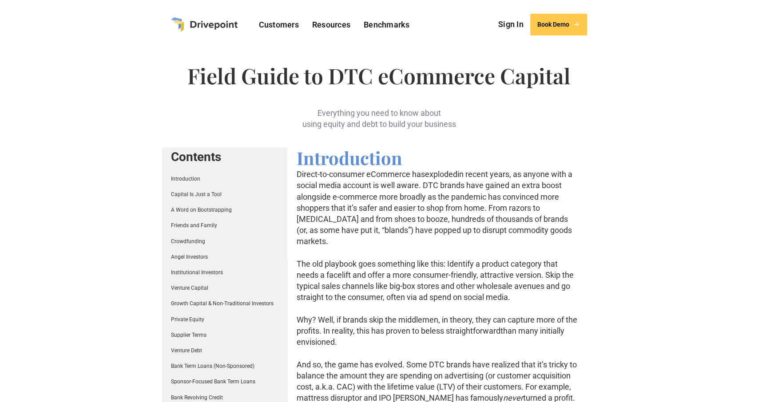
click at [385, 362] on p "And so, the game has evolved. Some DTC brands have realized that it’s tricky to…" at bounding box center [437, 398] width 283 height 78
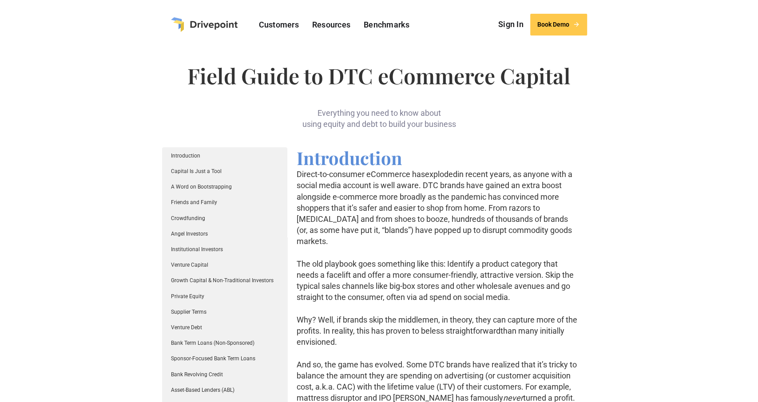
scroll to position [44, 0]
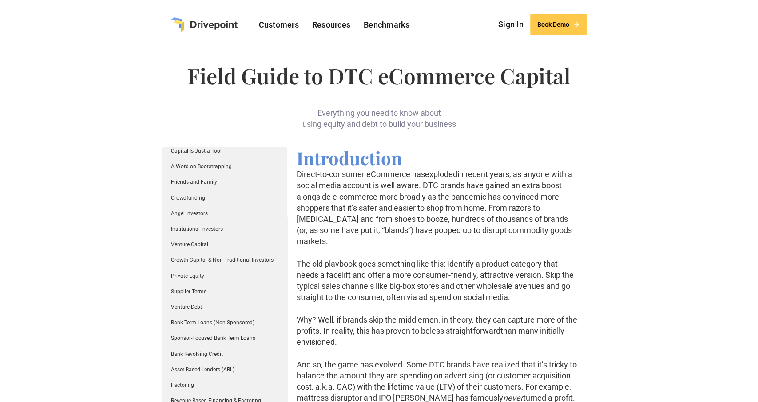
click at [198, 353] on link "Bank Revolving Credit" at bounding box center [197, 354] width 52 height 6
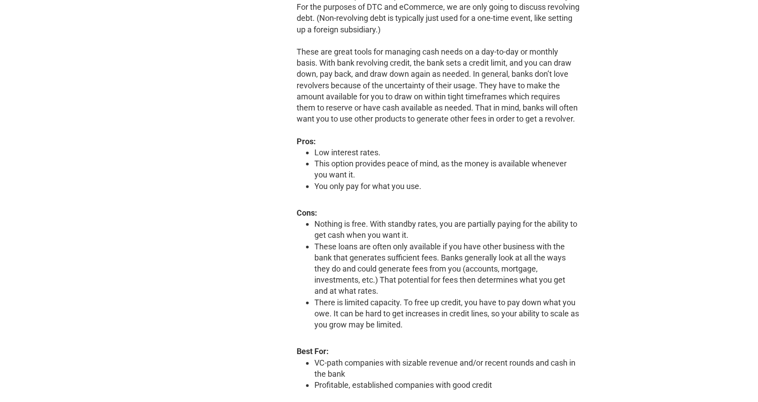
scroll to position [10744, 0]
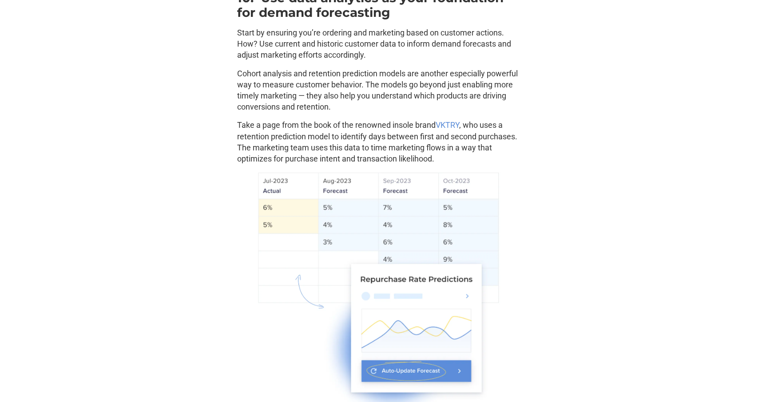
scroll to position [3353, 0]
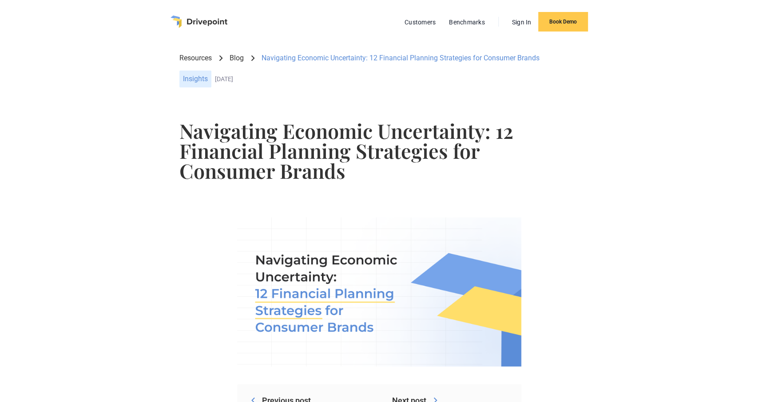
scroll to position [0, 0]
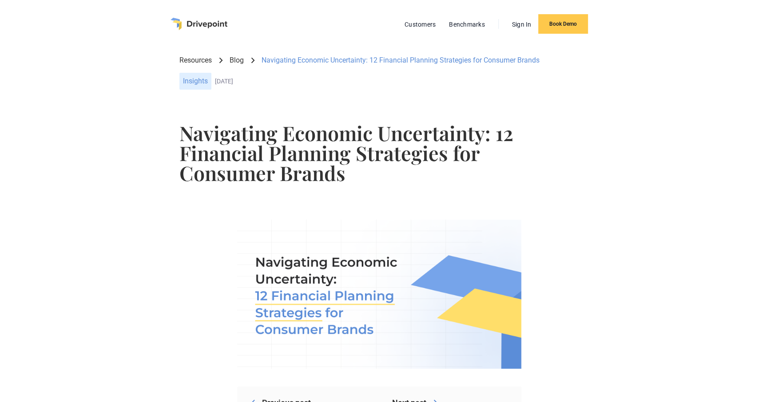
click at [335, 60] on div "Navigating Economic Uncertainty: 12 Financial Planning Strategies for Consumer …" at bounding box center [401, 61] width 278 height 10
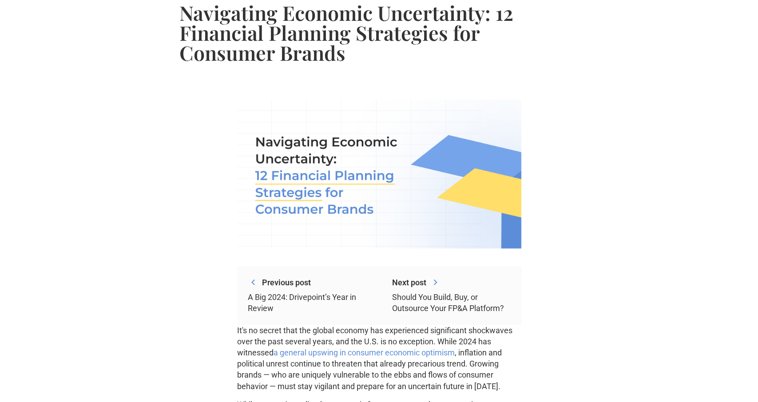
scroll to position [92, 0]
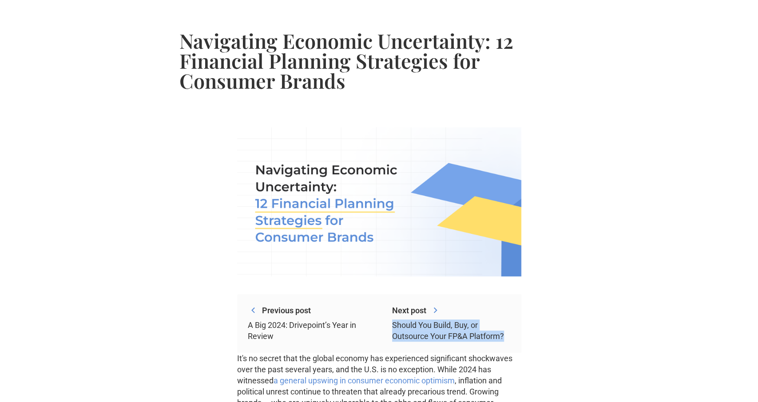
drag, startPoint x: 233, startPoint y: 302, endPoint x: 528, endPoint y: 345, distance: 298.5
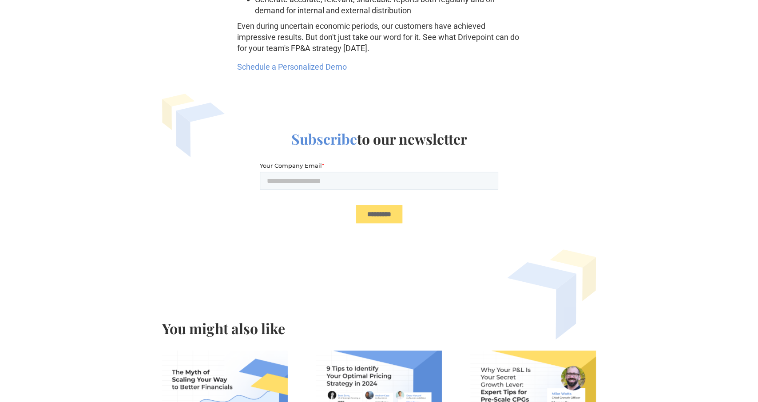
scroll to position [4756, 0]
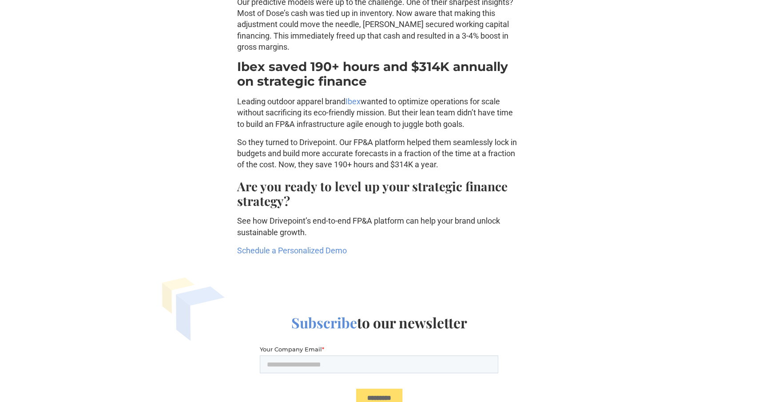
scroll to position [4429, 0]
